Goal: Task Accomplishment & Management: Complete application form

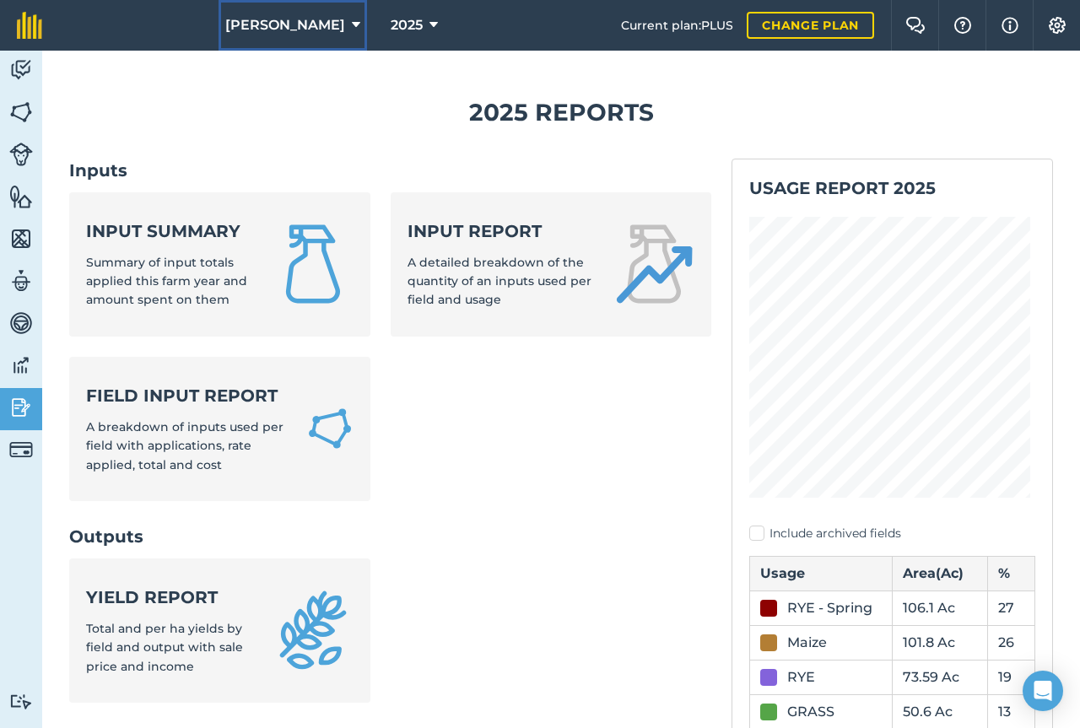
click at [304, 28] on span "[PERSON_NAME]" at bounding box center [285, 25] width 120 height 20
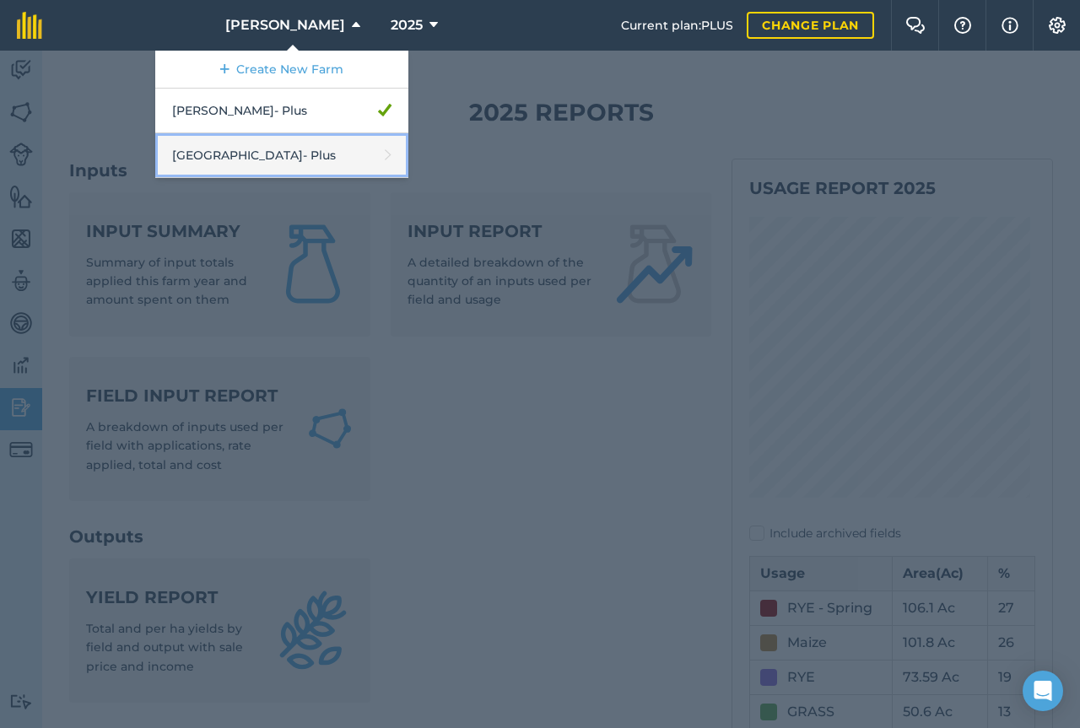
click at [295, 155] on link "Middlehall Farm - Plus" at bounding box center [281, 155] width 253 height 45
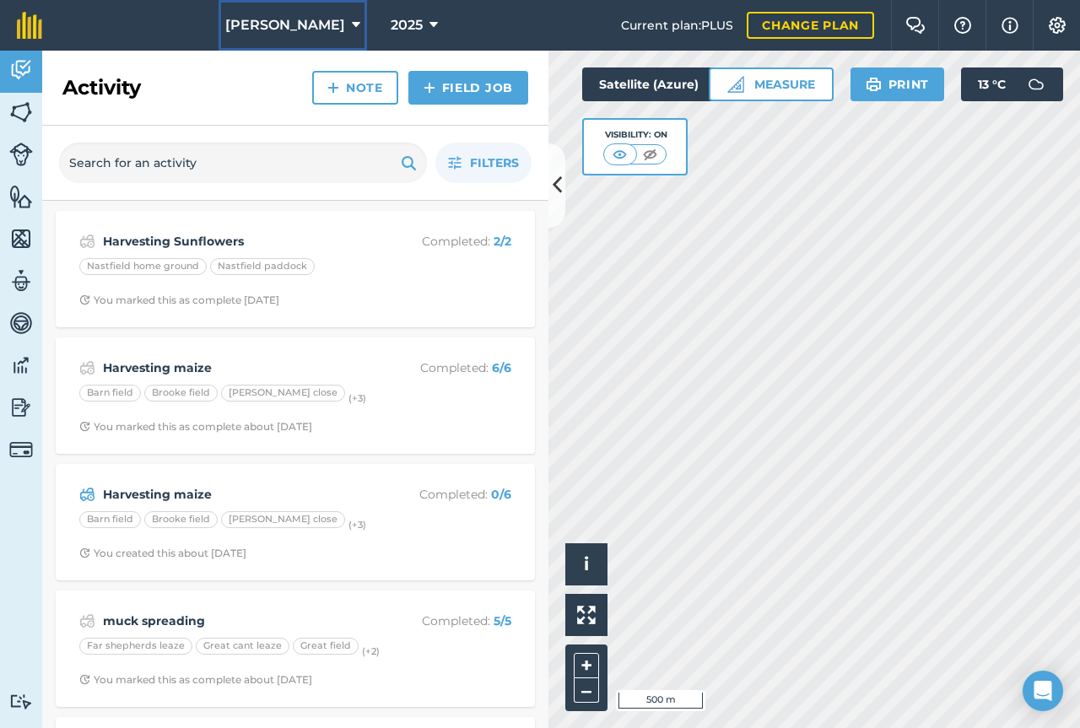
click at [352, 34] on icon at bounding box center [356, 25] width 8 height 20
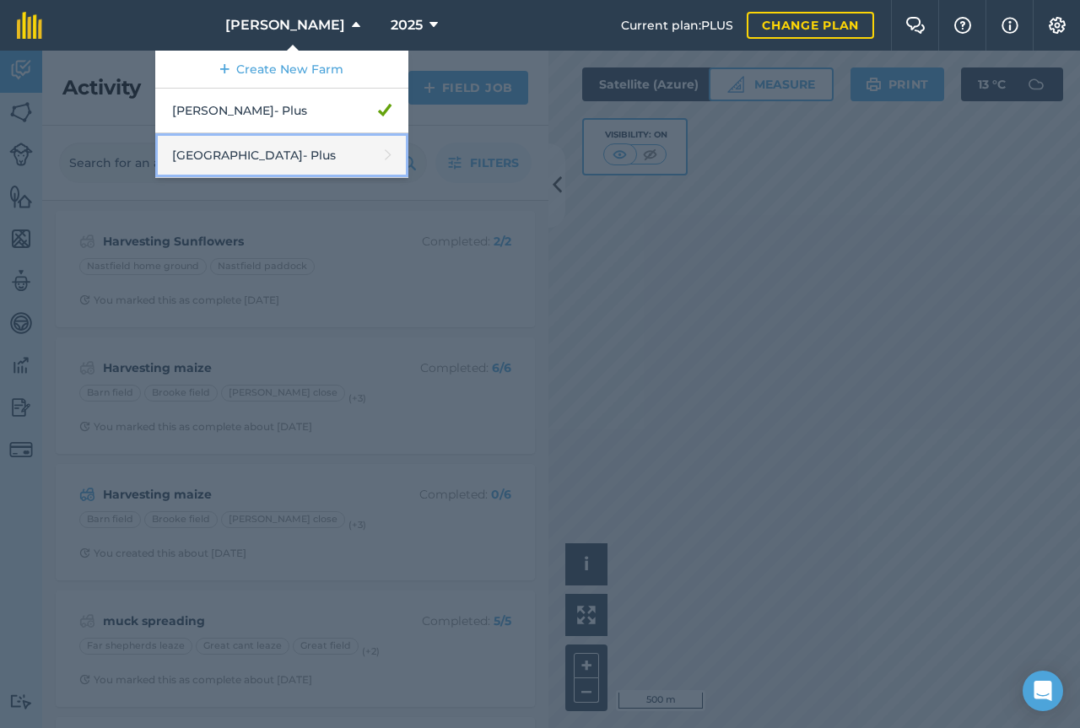
click at [316, 147] on link "Middlehall Farm - Plus" at bounding box center [281, 155] width 253 height 45
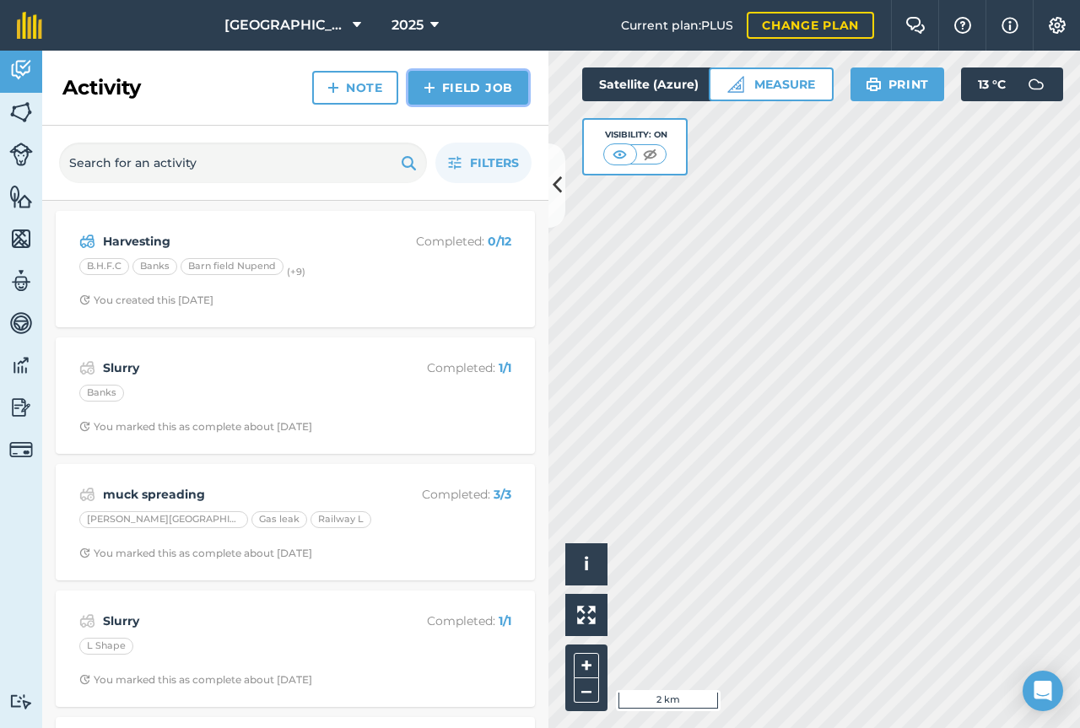
click at [466, 95] on link "Field Job" at bounding box center [468, 88] width 120 height 34
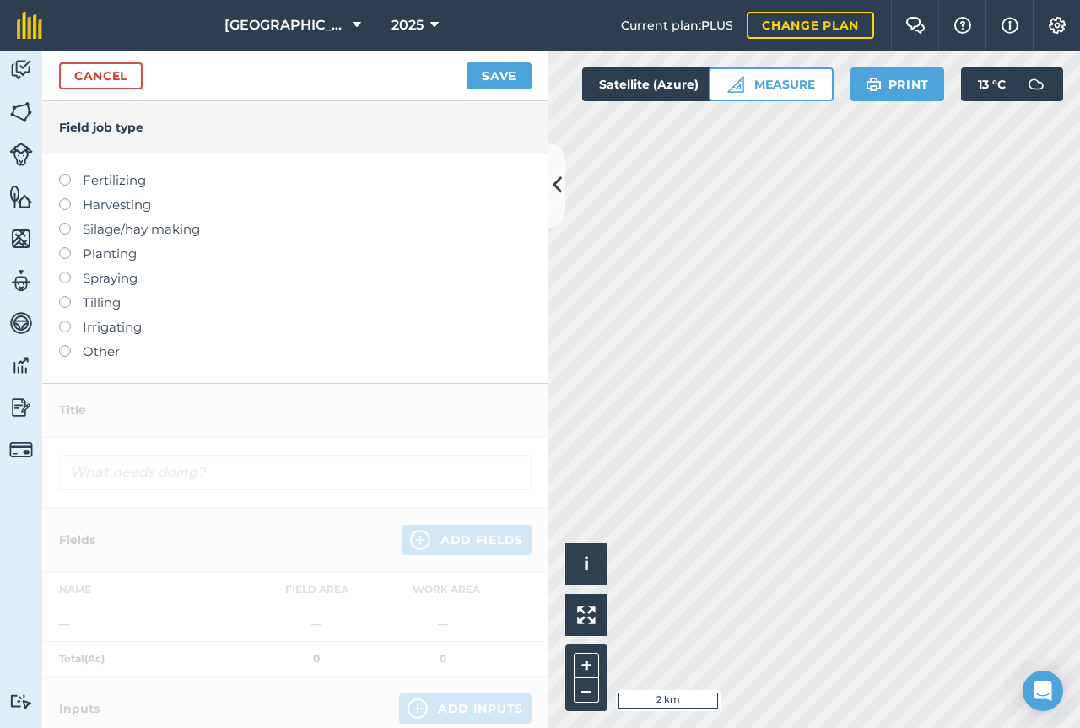
click at [62, 247] on label at bounding box center [71, 247] width 24 height 0
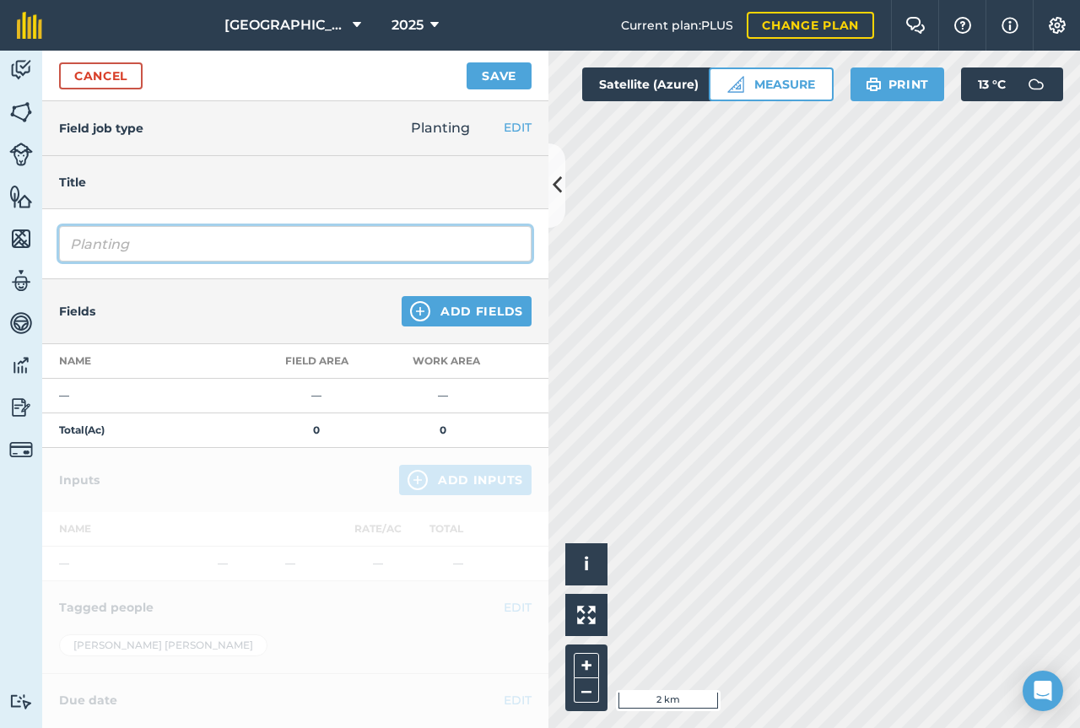
click at [165, 240] on input "Planting" at bounding box center [295, 243] width 473 height 35
type input "Planting wheat extase"
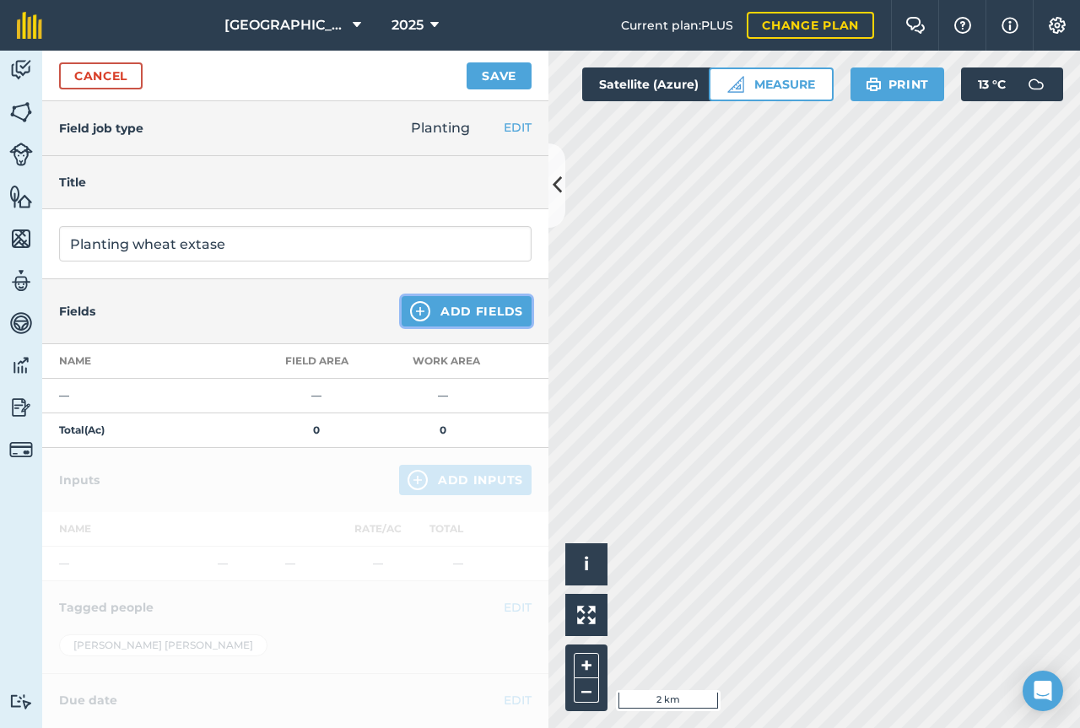
click at [470, 309] on button "Add Fields" at bounding box center [467, 311] width 130 height 30
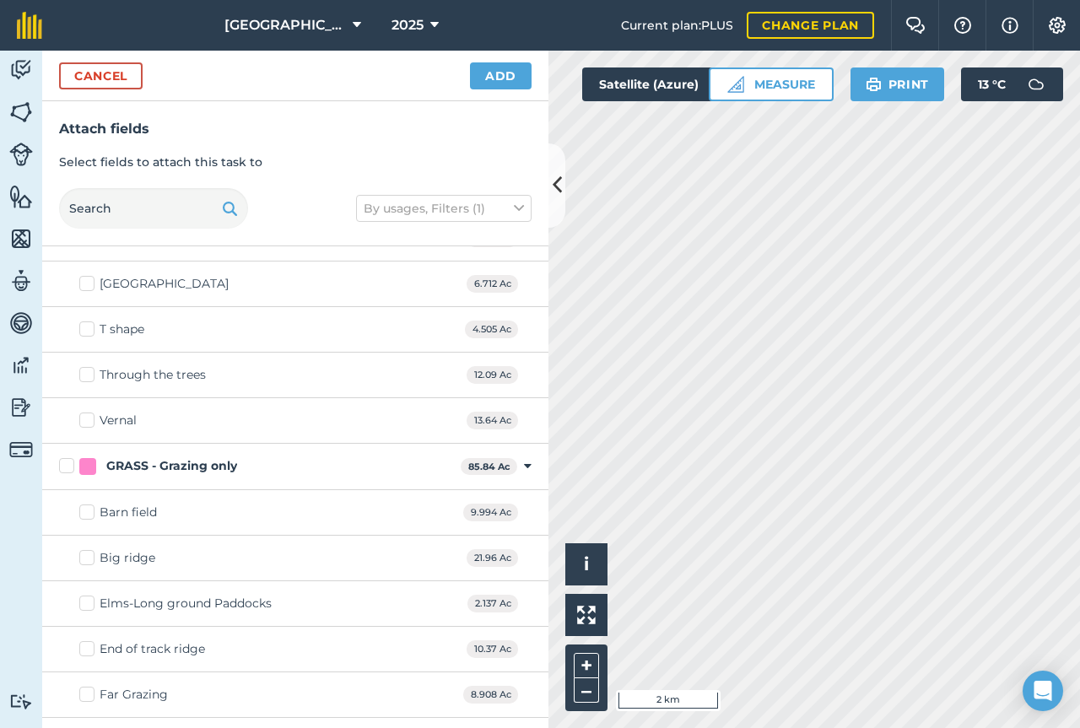
scroll to position [2033, 0]
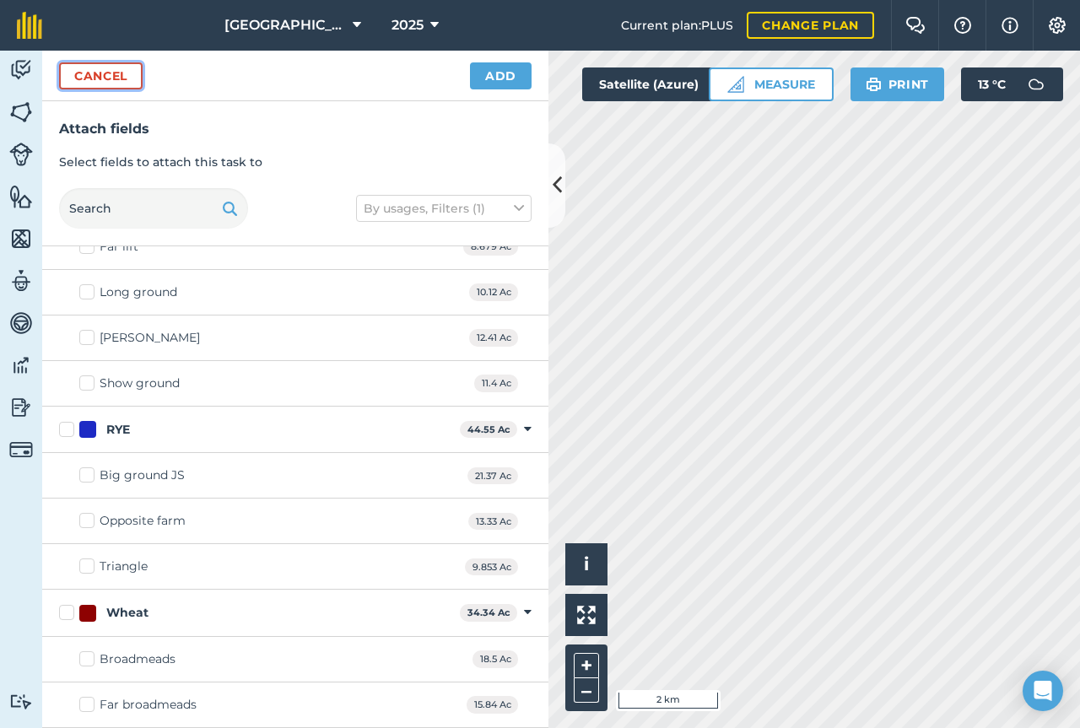
click at [138, 71] on button "Cancel" at bounding box center [101, 75] width 84 height 27
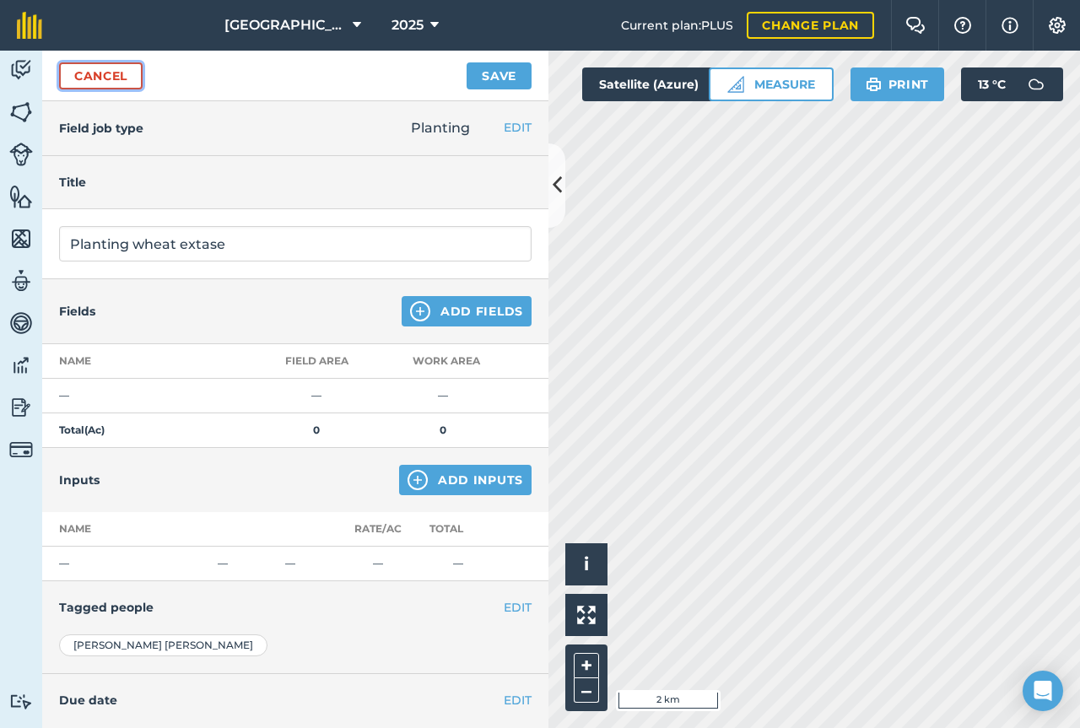
click at [138, 71] on link "Cancel" at bounding box center [101, 75] width 84 height 27
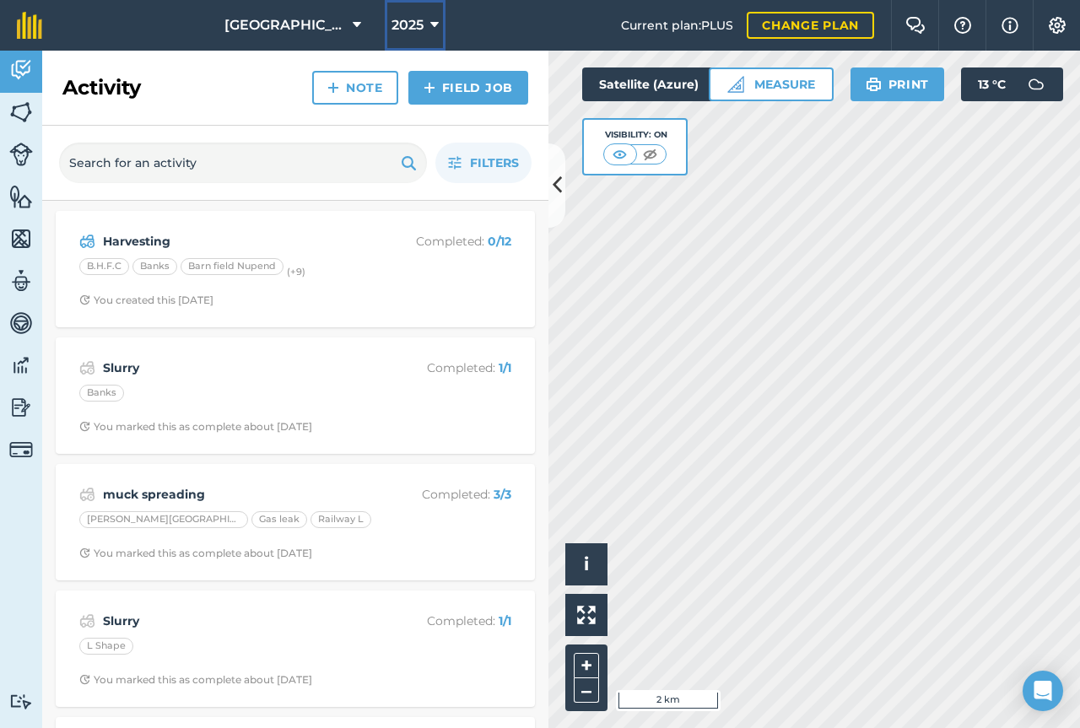
click at [402, 15] on span "2025" at bounding box center [408, 25] width 32 height 20
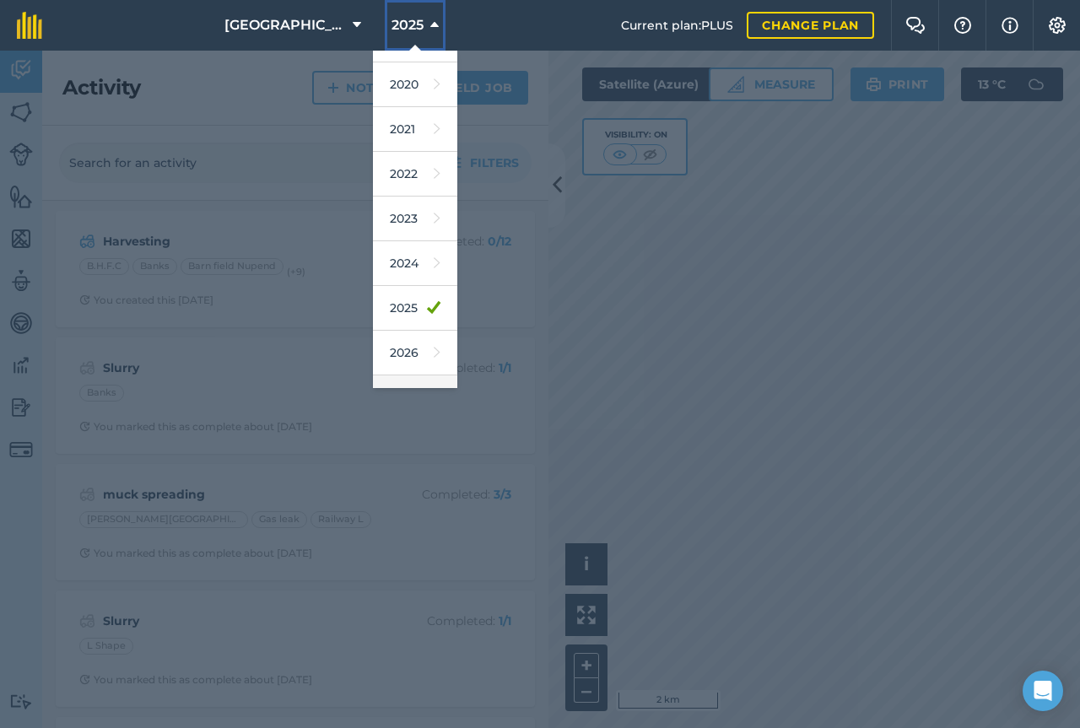
scroll to position [135, 0]
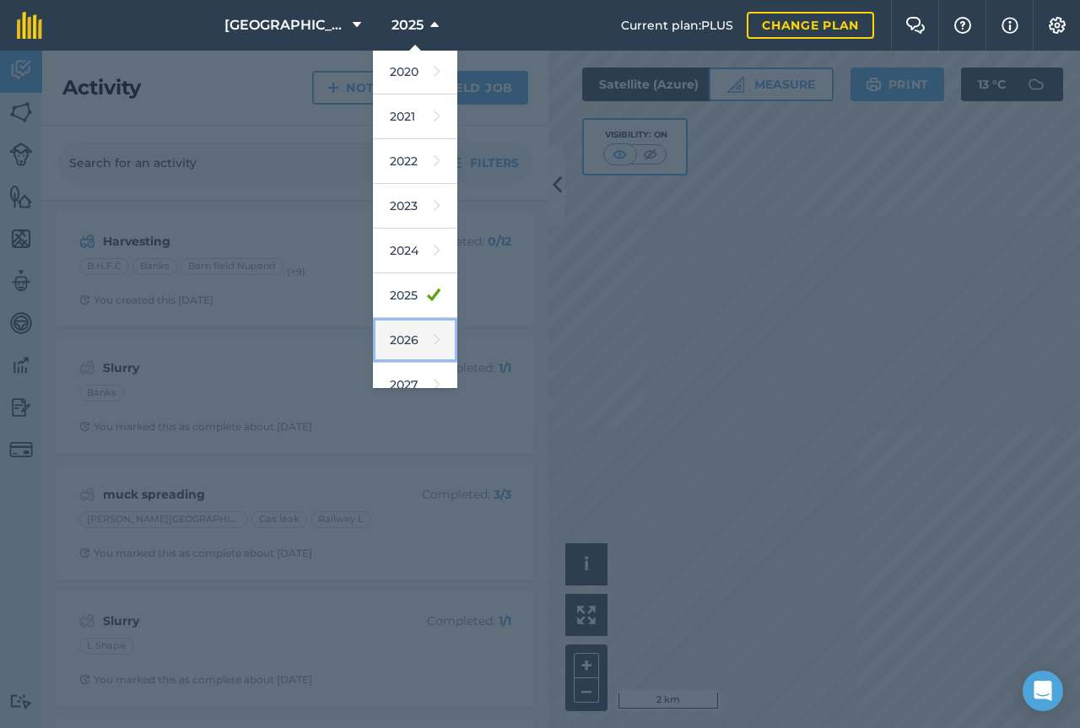
click at [402, 343] on link "2026" at bounding box center [415, 340] width 84 height 45
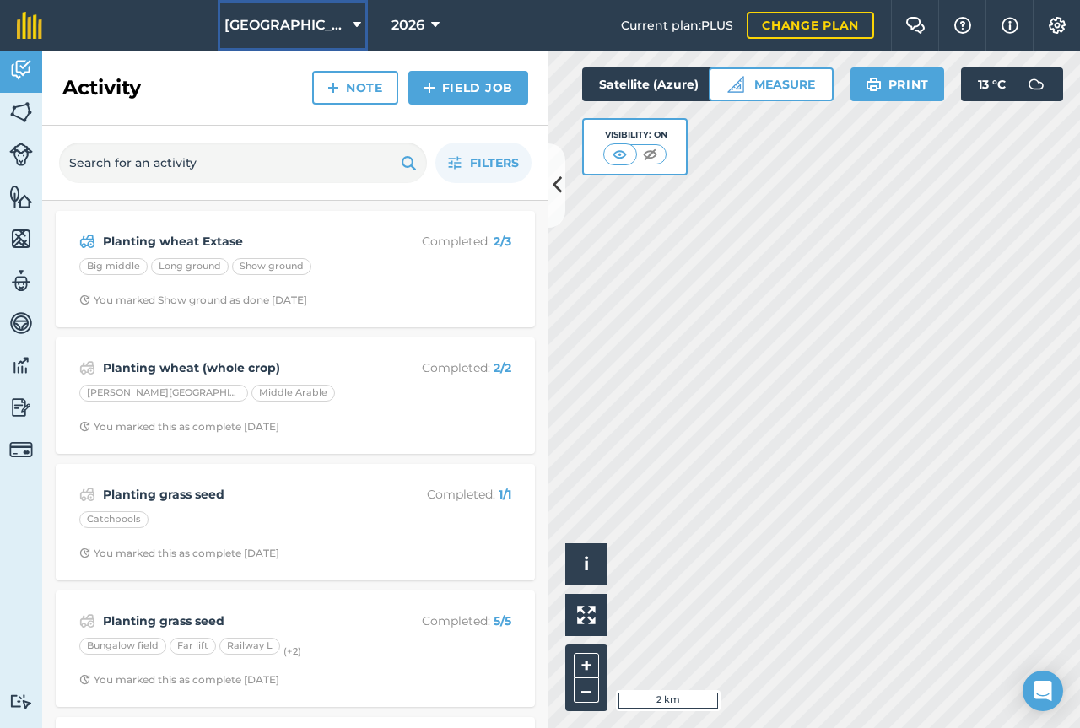
click at [337, 29] on span "[GEOGRAPHIC_DATA]" at bounding box center [285, 25] width 122 height 20
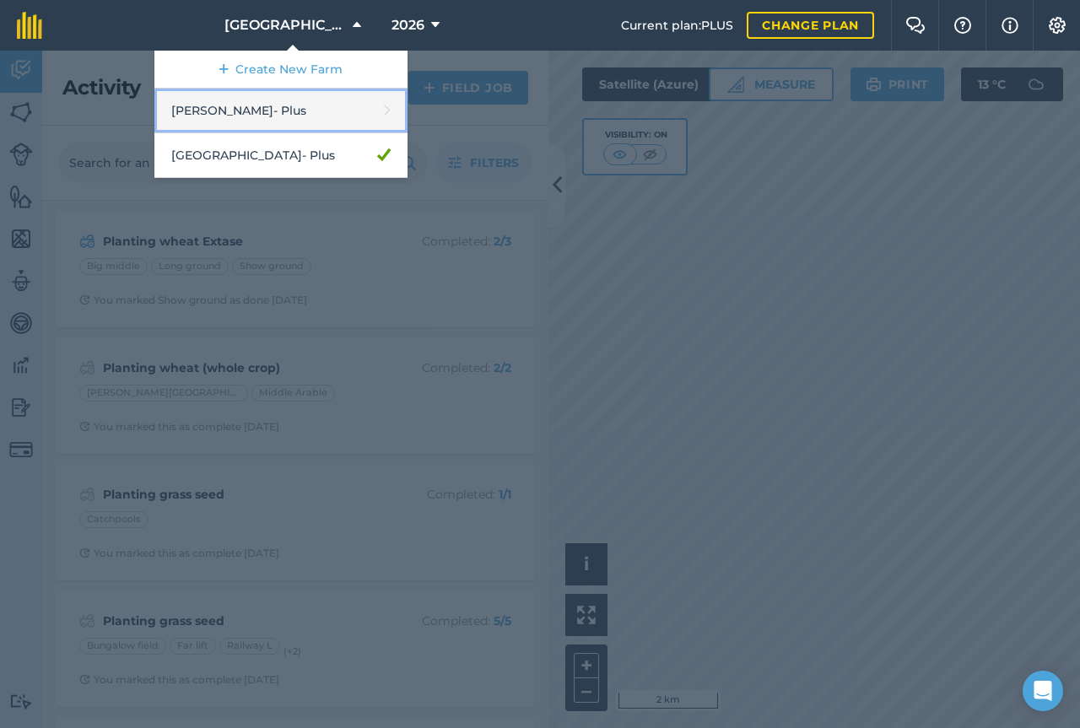
click at [339, 106] on link "[PERSON_NAME] - Plus" at bounding box center [280, 111] width 253 height 45
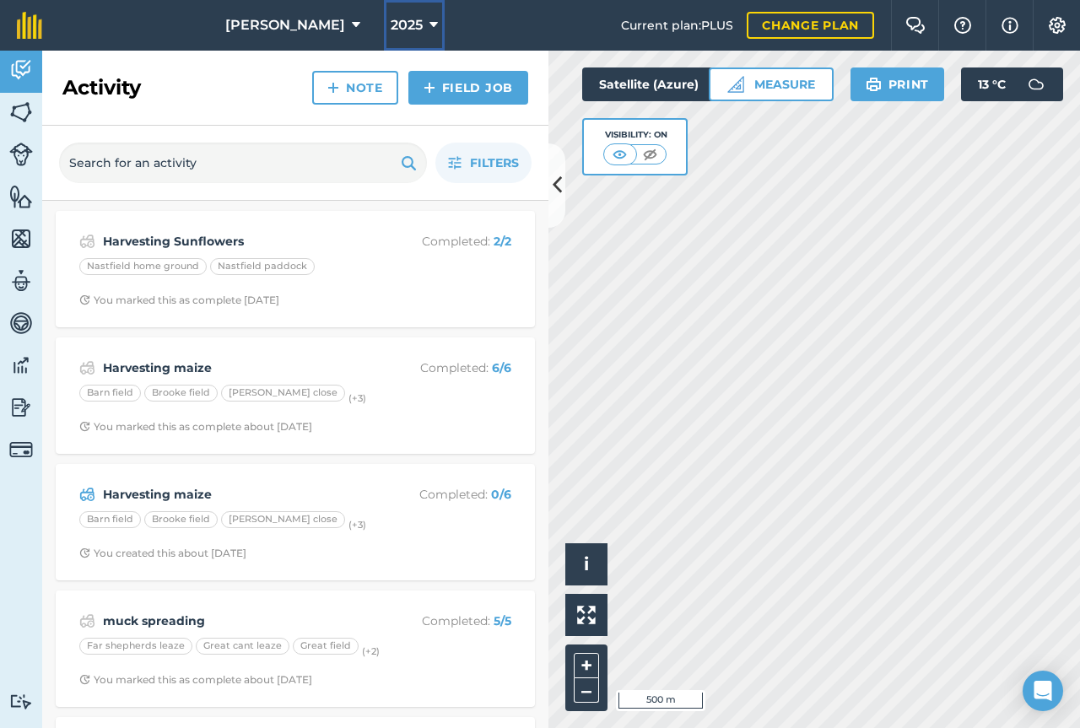
click at [391, 22] on span "2025" at bounding box center [407, 25] width 32 height 20
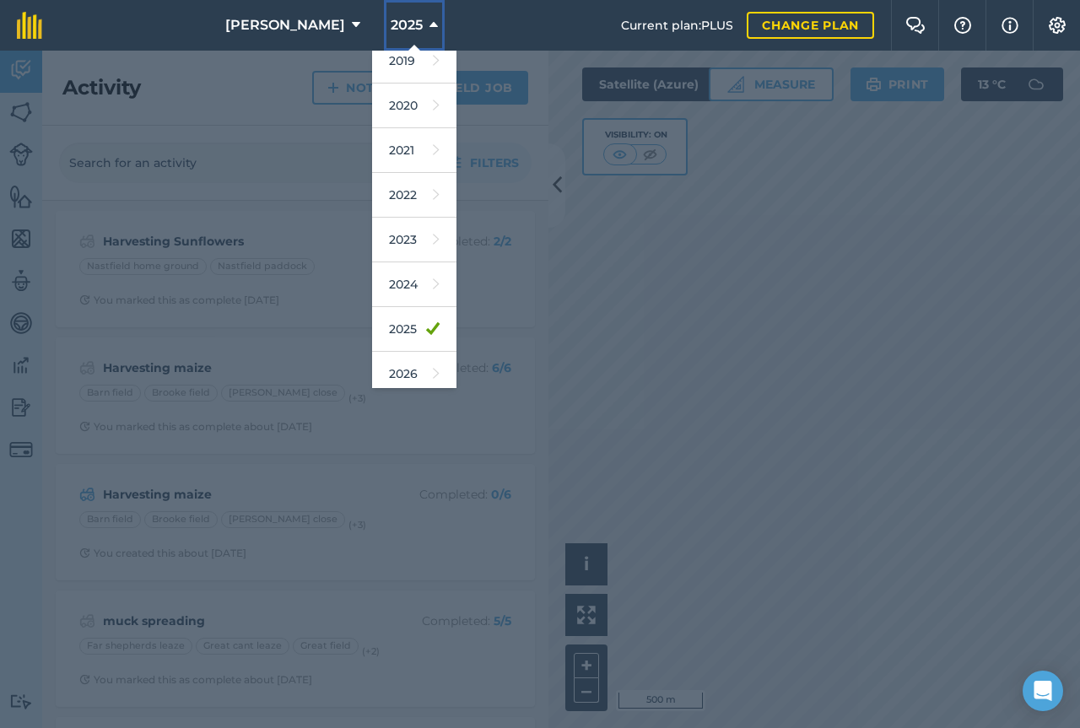
scroll to position [135, 0]
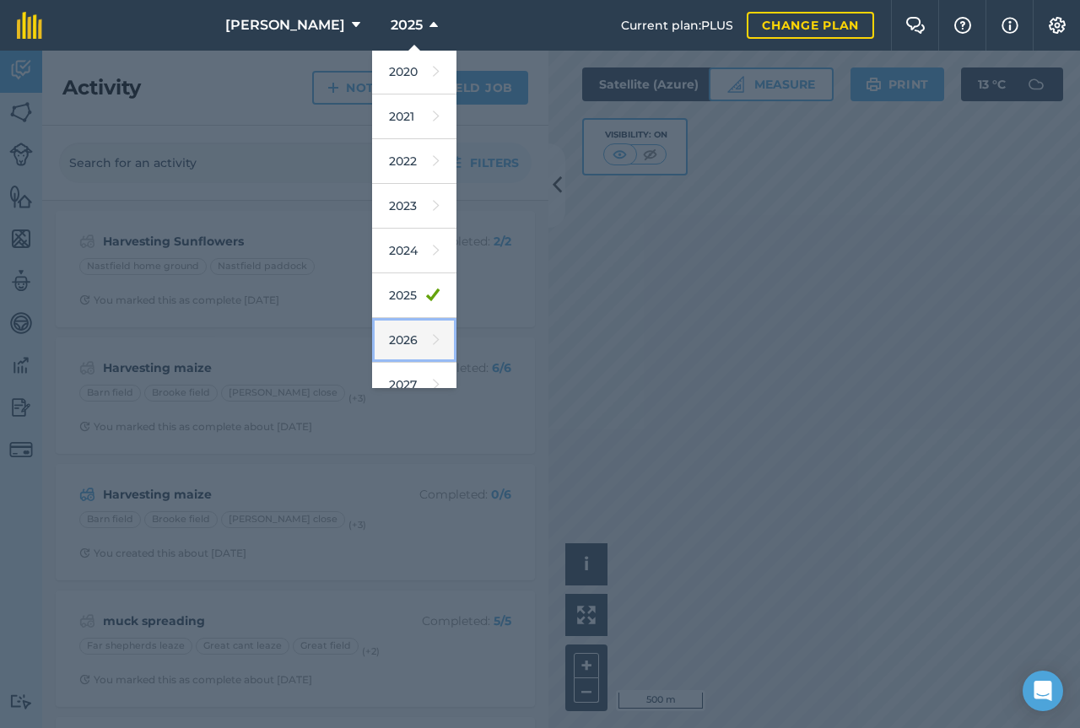
click at [392, 348] on link "2026" at bounding box center [414, 340] width 84 height 45
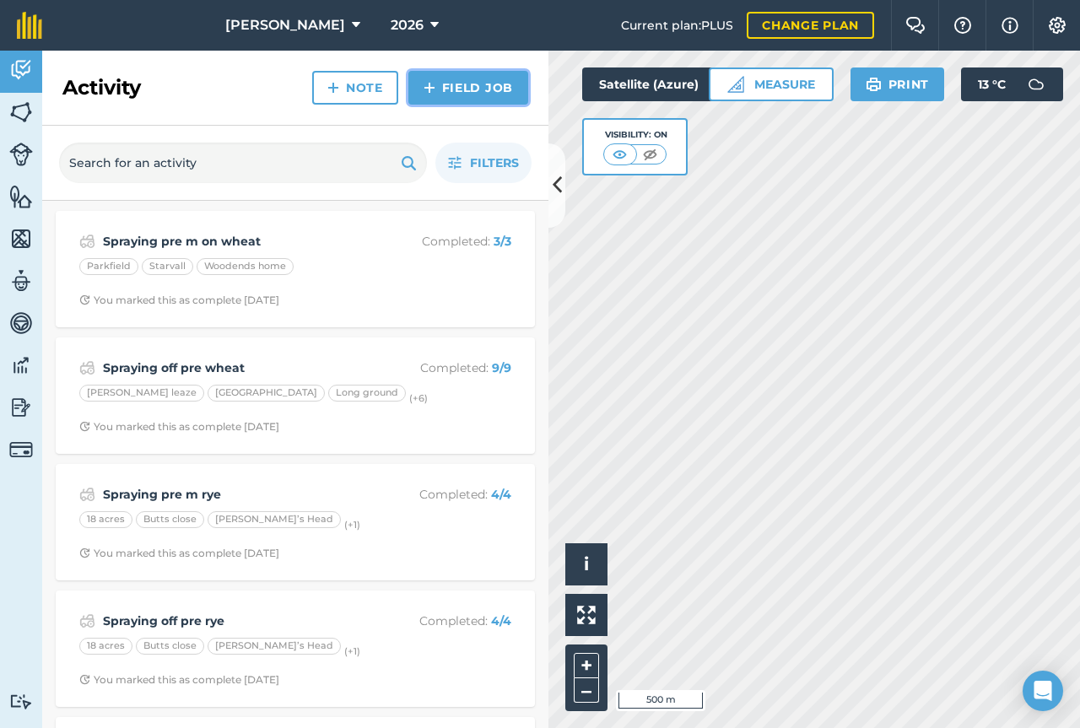
click at [462, 85] on link "Field Job" at bounding box center [468, 88] width 120 height 34
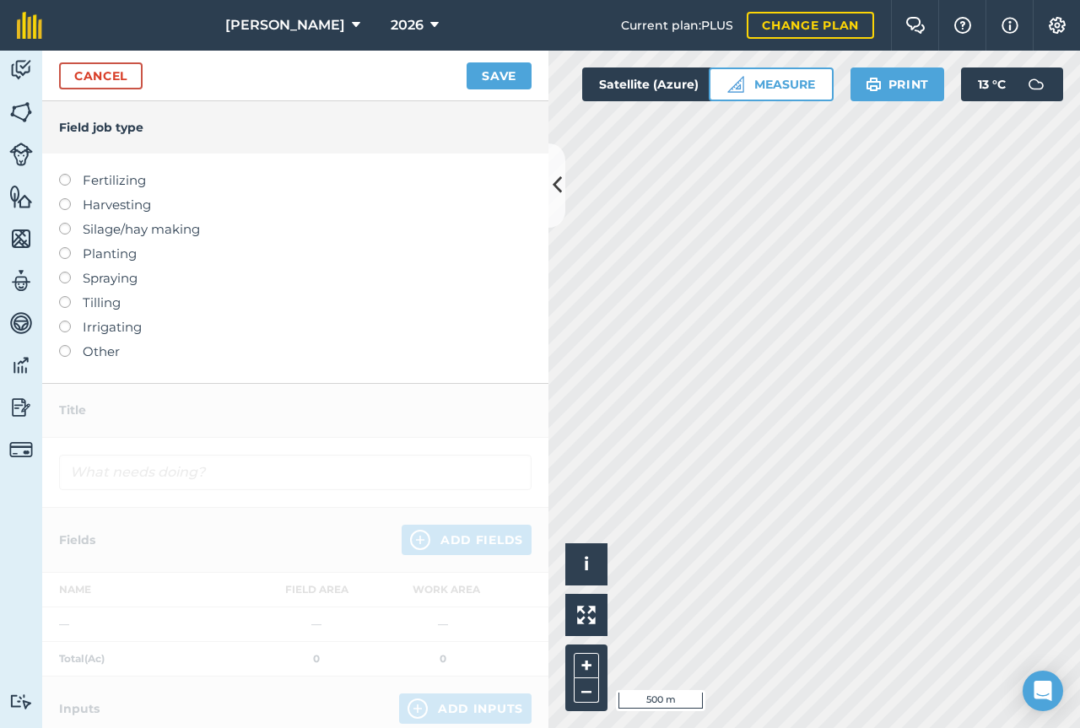
click at [86, 207] on label "Harvesting" at bounding box center [295, 205] width 473 height 20
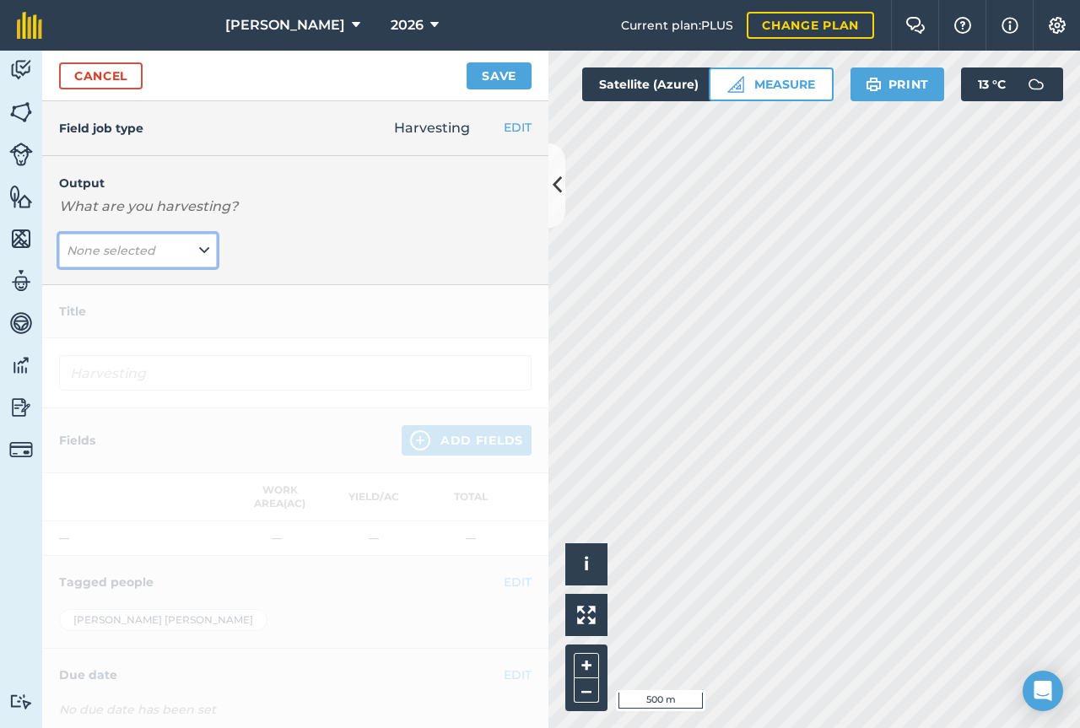
click at [139, 240] on button "None selected" at bounding box center [138, 251] width 158 height 34
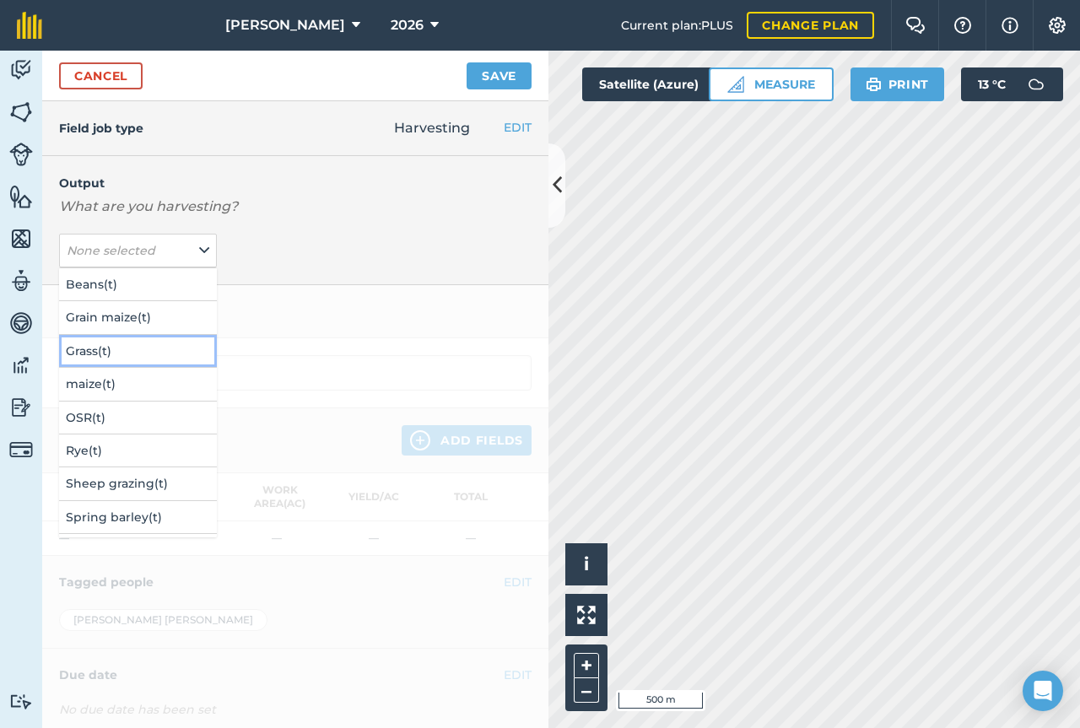
click at [159, 355] on button "Grass ( t )" at bounding box center [138, 351] width 158 height 32
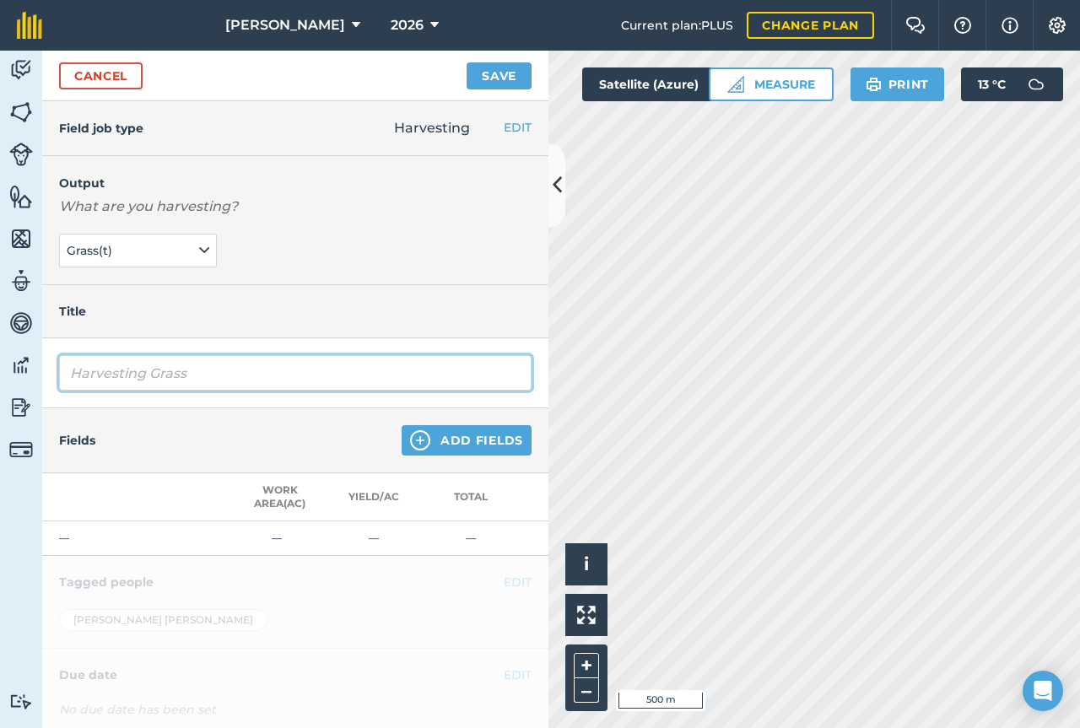
click at [234, 381] on input "Harvesting Grass" at bounding box center [295, 372] width 473 height 35
type input "Harvesting Grass"
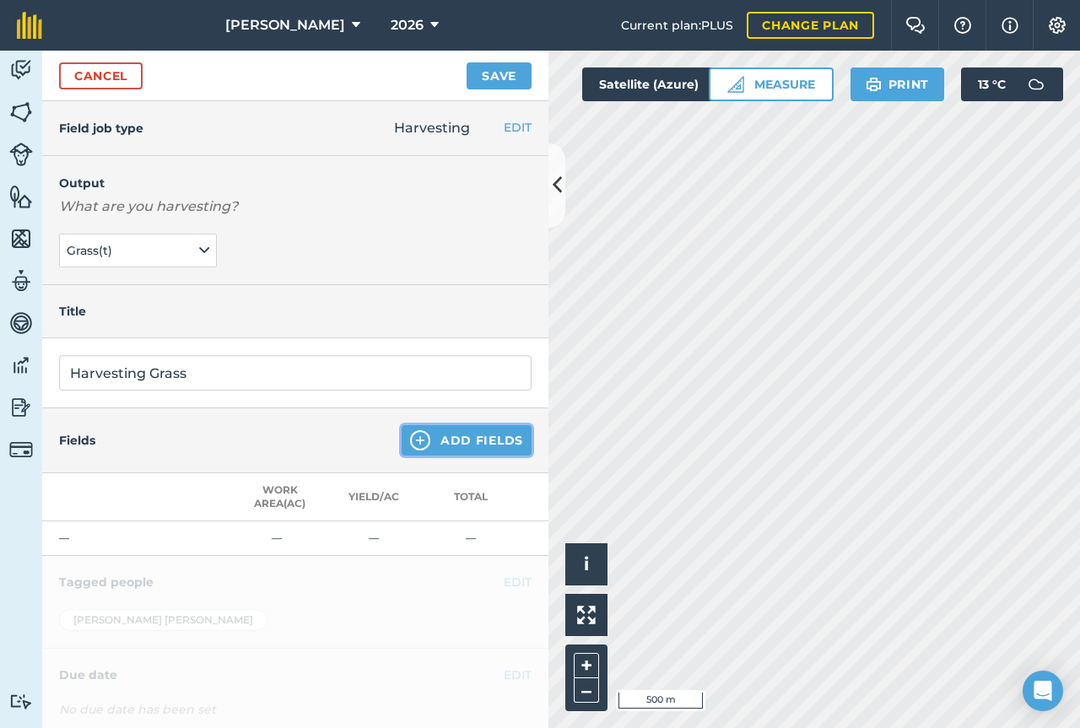
click at [465, 449] on button "Add Fields" at bounding box center [467, 440] width 130 height 30
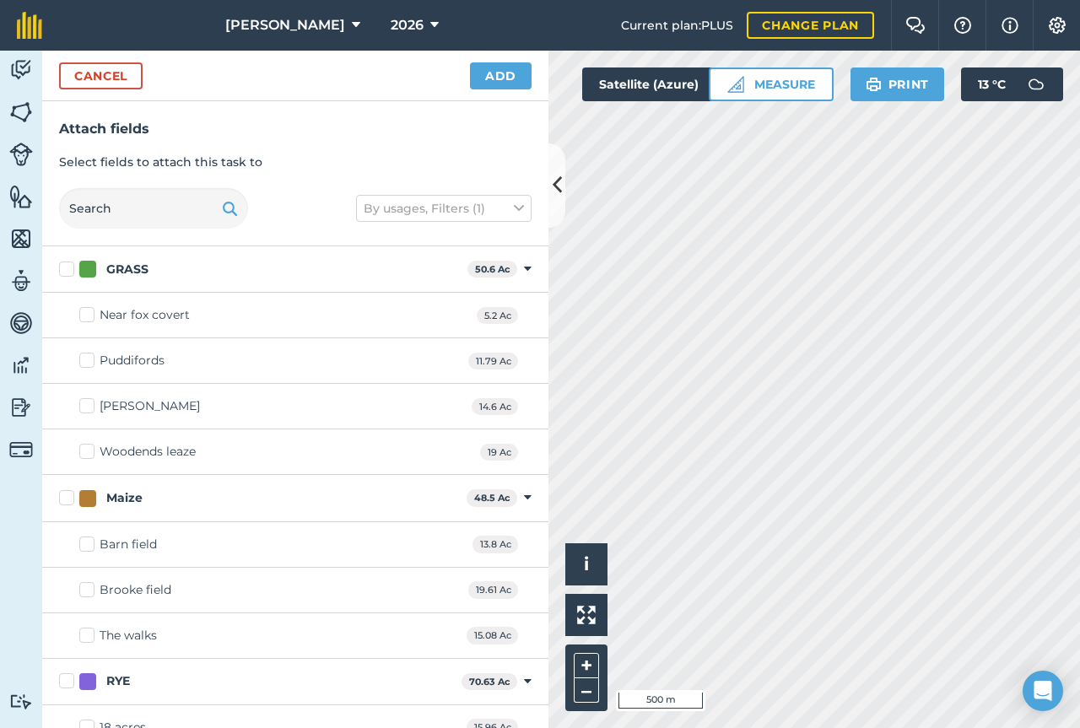
click at [60, 267] on label "GRASS" at bounding box center [260, 270] width 402 height 18
click at [60, 267] on input "GRASS" at bounding box center [64, 266] width 11 height 11
checkbox input "true"
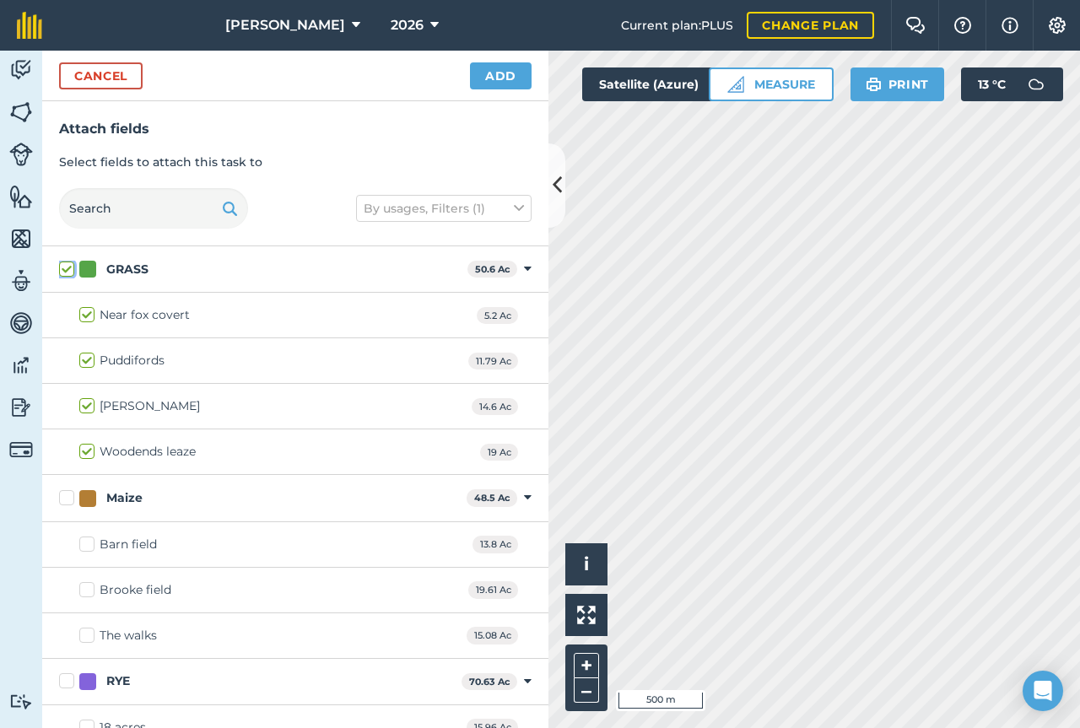
checkbox input "true"
click at [84, 452] on label "Woodends leaze" at bounding box center [137, 452] width 116 height 18
click at [84, 452] on input "Woodends leaze" at bounding box center [84, 448] width 11 height 11
checkbox input "false"
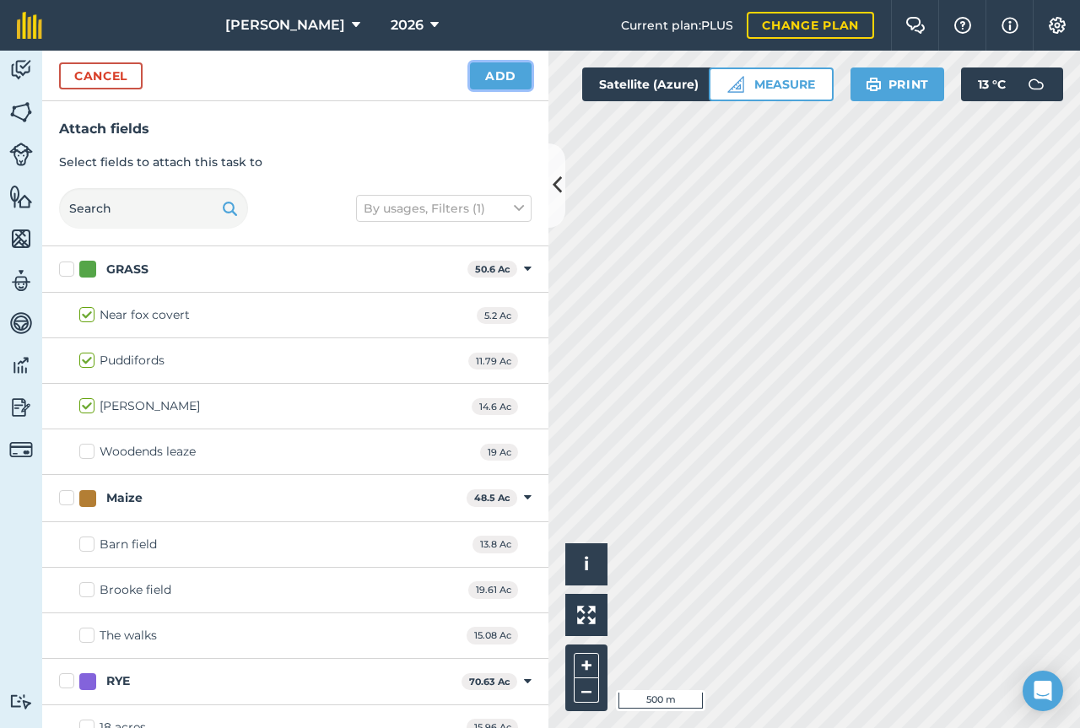
click at [508, 73] on button "Add" at bounding box center [501, 75] width 62 height 27
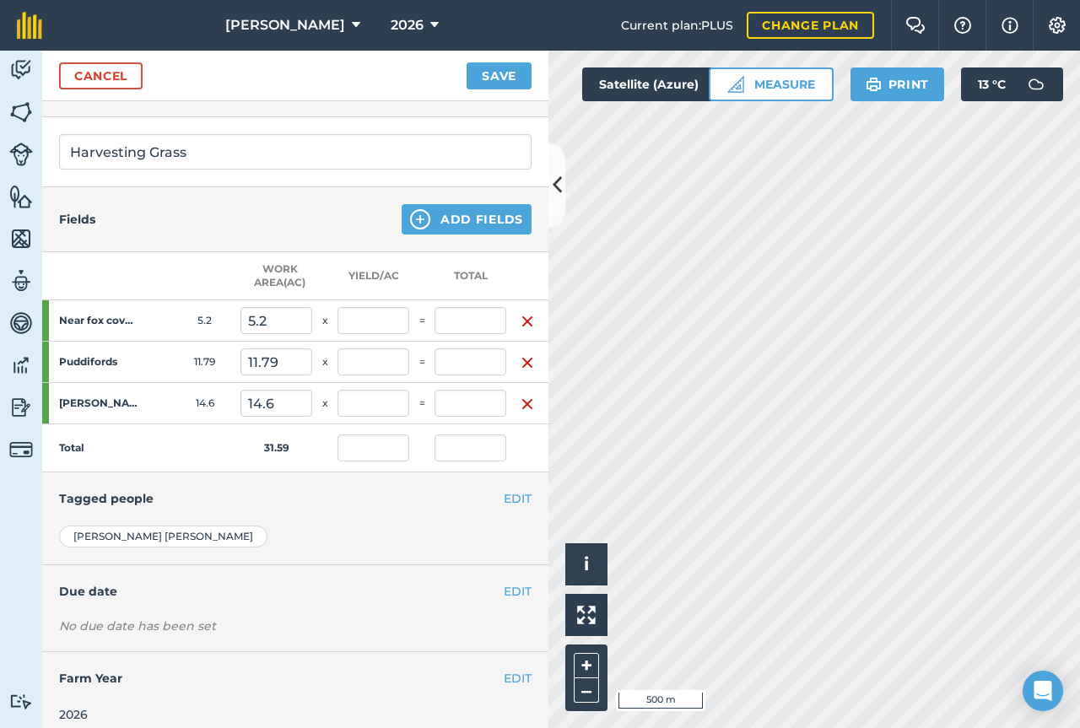
scroll to position [224, 0]
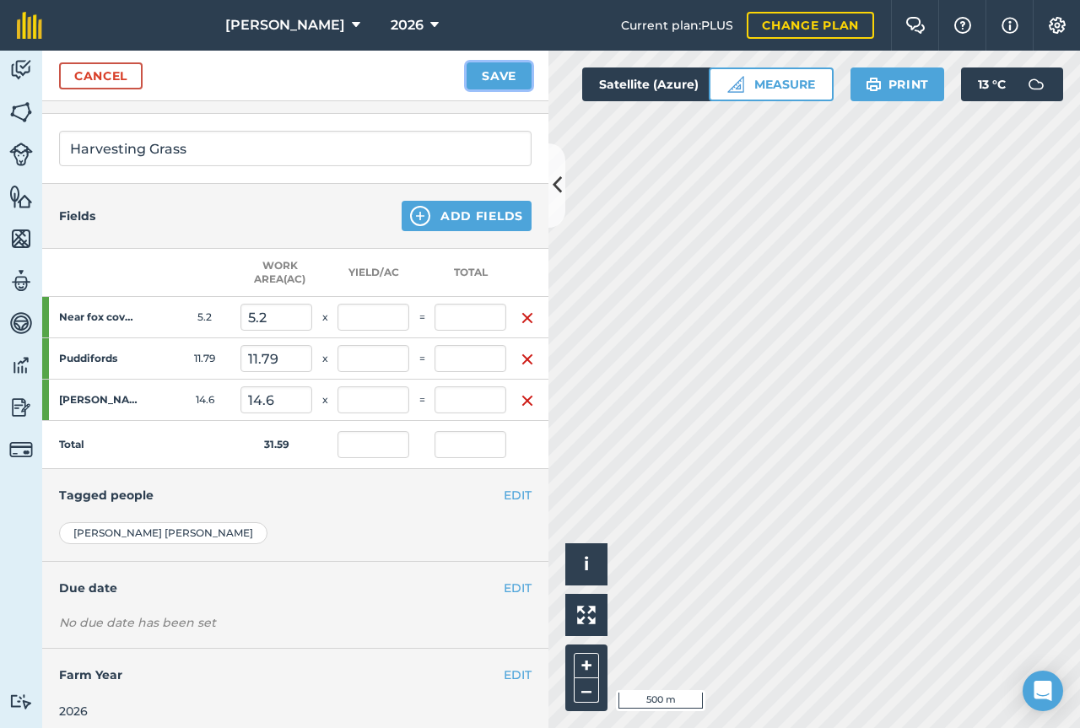
click at [494, 85] on button "Save" at bounding box center [499, 75] width 65 height 27
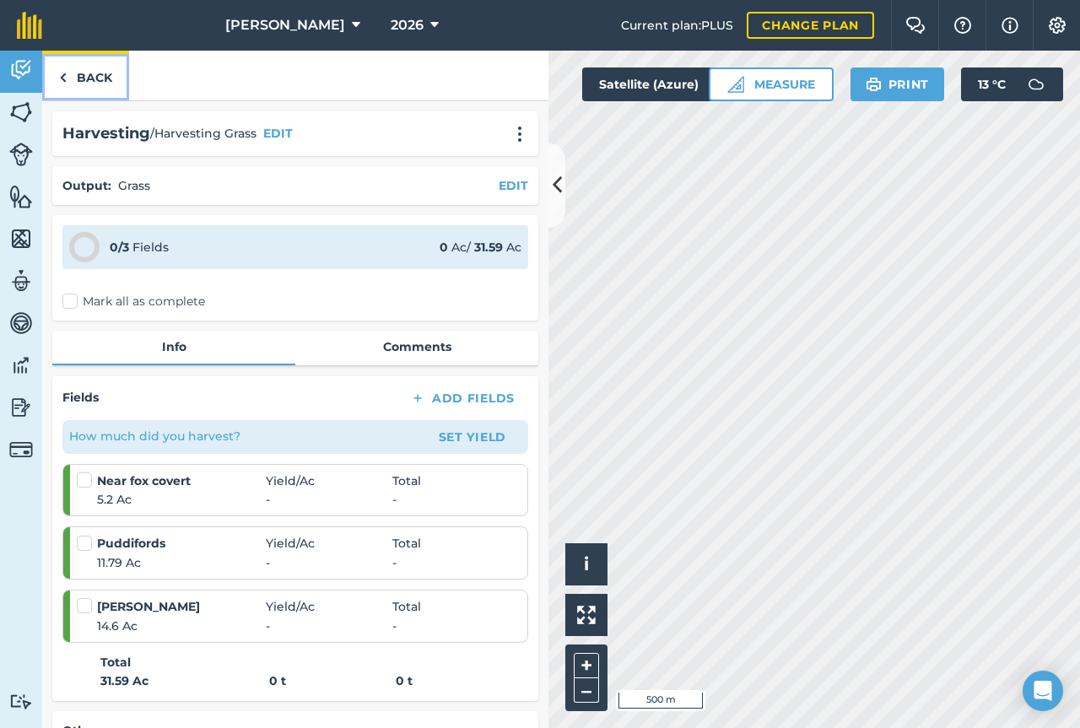
click at [93, 78] on link "Back" at bounding box center [85, 76] width 87 height 50
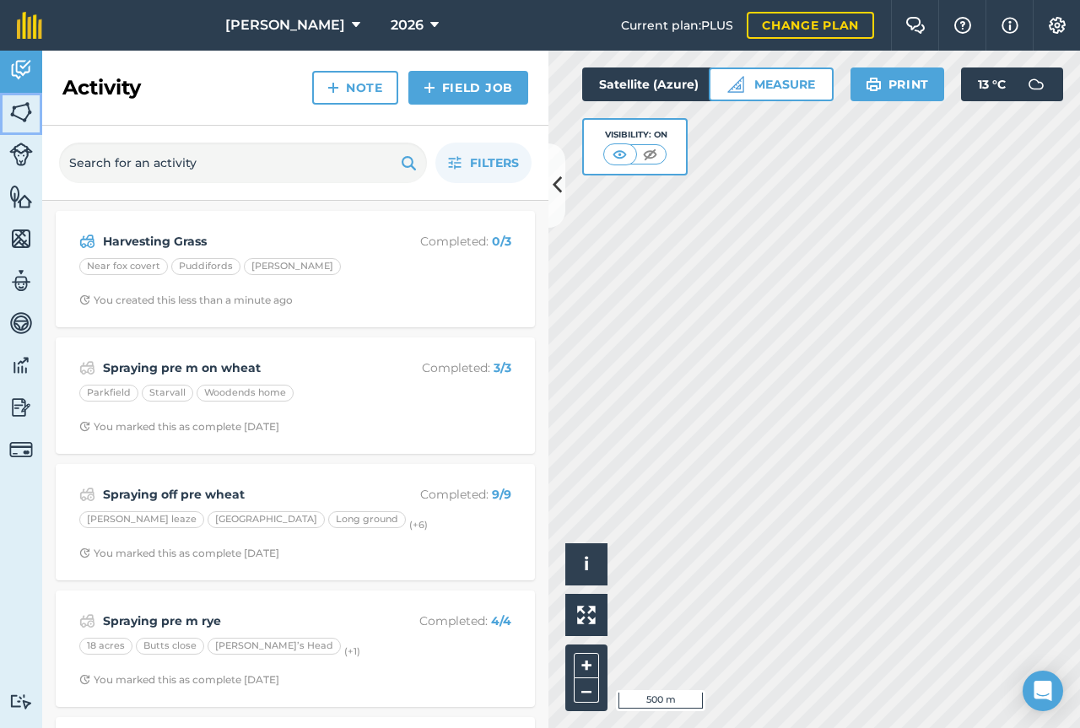
click at [30, 121] on img at bounding box center [21, 112] width 24 height 25
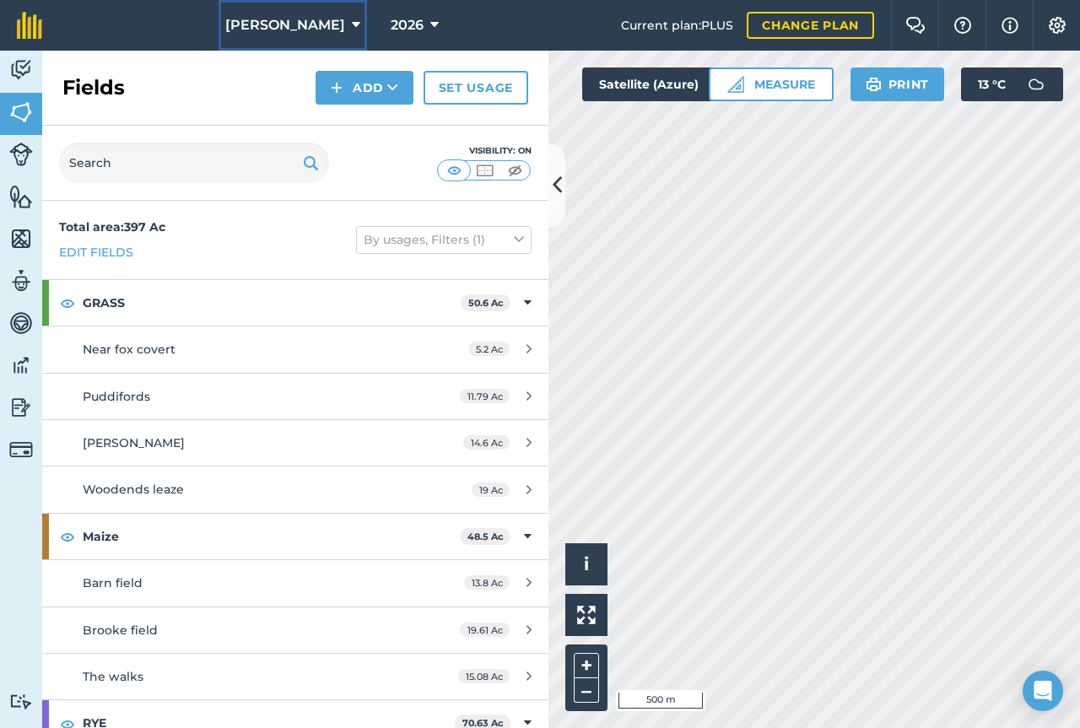
click at [307, 23] on span "[PERSON_NAME]" at bounding box center [285, 25] width 120 height 20
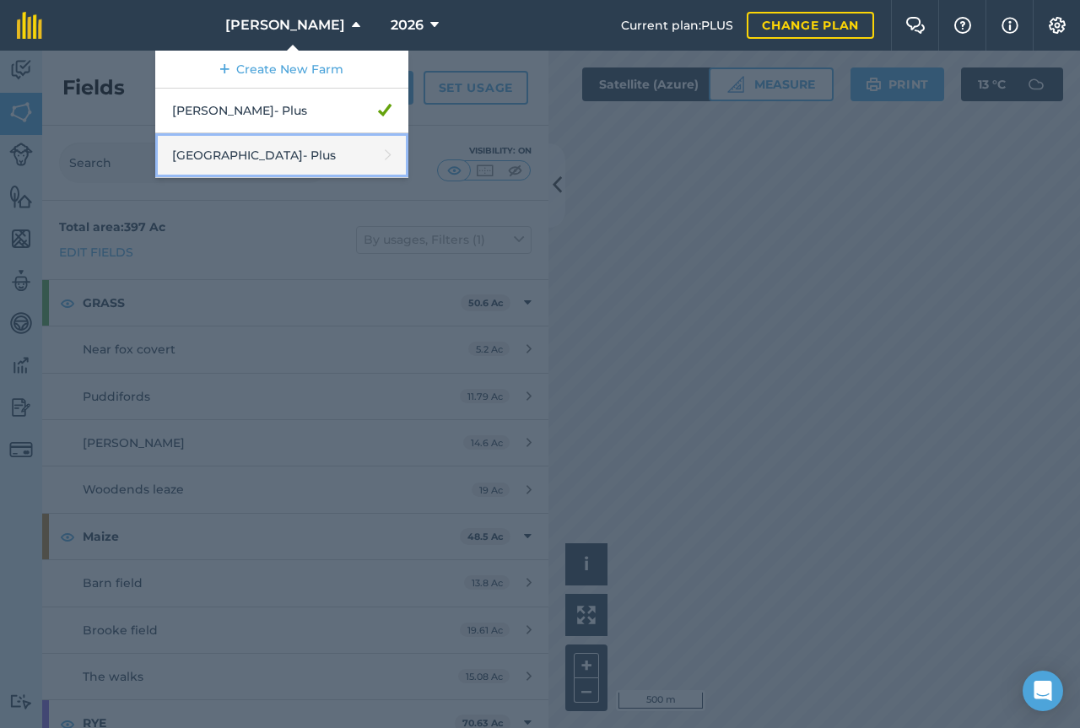
click at [299, 160] on link "Middlehall Farm - Plus" at bounding box center [281, 155] width 253 height 45
